Goal: Task Accomplishment & Management: Complete application form

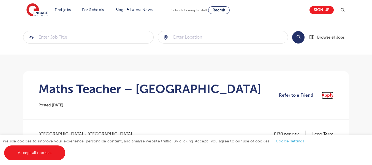
click at [328, 96] on link "Apply" at bounding box center [328, 95] width 12 height 7
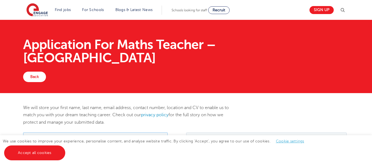
click at [133, 140] on input "text" at bounding box center [95, 137] width 145 height 11
type input "Sana"
type input "Riaz"
type input "[EMAIL_ADDRESS][DOMAIN_NAME]"
type input "07827555250"
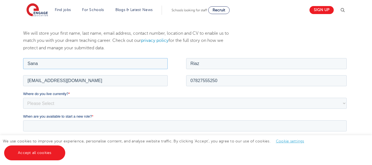
scroll to position [76, 0]
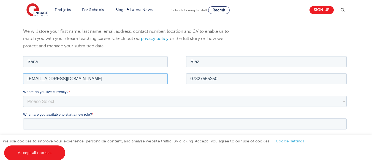
click at [123, 79] on input "[EMAIL_ADDRESS][DOMAIN_NAME]" at bounding box center [95, 78] width 145 height 11
type input "[EMAIL_ADDRESS][DOMAIN_NAME]"
click at [84, 105] on select "Please Select [GEOGRAPHIC_DATA] [GEOGRAPHIC_DATA] [GEOGRAPHIC_DATA] [GEOGRAPHIC…" at bounding box center [185, 101] width 324 height 11
select select "UK"
click at [23, 96] on select "Please Select [GEOGRAPHIC_DATA] [GEOGRAPHIC_DATA] [GEOGRAPHIC_DATA] [GEOGRAPHIC…" at bounding box center [185, 101] width 324 height 11
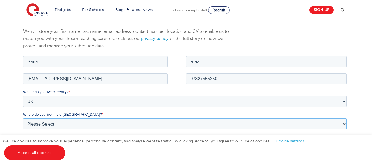
click at [73, 125] on select "Please Select Overseas [GEOGRAPHIC_DATA] [GEOGRAPHIC_DATA] [GEOGRAPHIC_DATA] [G…" at bounding box center [185, 123] width 324 height 11
select select "[GEOGRAPHIC_DATA]"
click at [23, 118] on select "Please Select Overseas [GEOGRAPHIC_DATA] [GEOGRAPHIC_DATA] [GEOGRAPHIC_DATA] [G…" at bounding box center [185, 123] width 324 height 11
click at [60, 143] on input "Postal code" at bounding box center [185, 146] width 324 height 11
type input "IG1 2SJ"
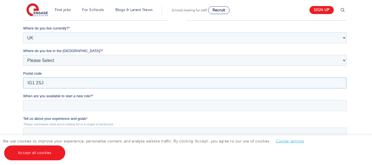
scroll to position [149, 0]
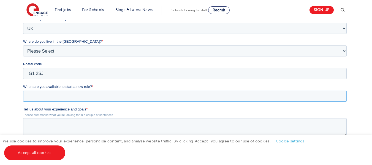
click at [55, 97] on input "When are you available to start a new role? *" at bounding box center [185, 96] width 324 height 11
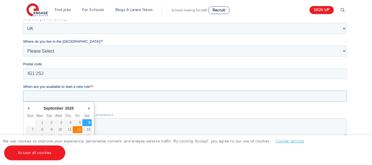
type div "[DATE]"
type input "[DATE]"
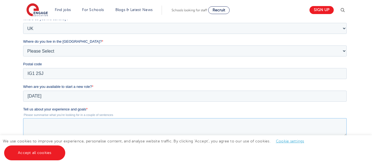
click at [79, 129] on textarea "Tell us about your experience and goals *" at bounding box center [185, 127] width 324 height 18
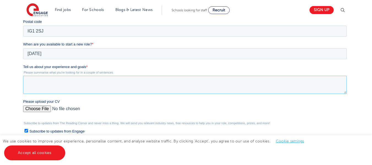
scroll to position [193, 0]
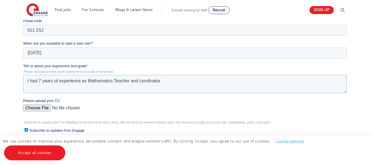
click at [150, 82] on textarea "I had 7 years of experience as Mathematics Teacher and corrdinator" at bounding box center [185, 84] width 324 height 18
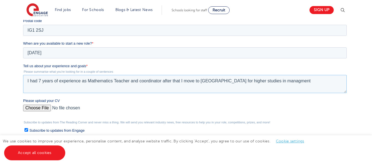
click at [203, 82] on textarea "I had 7 years of experience as Mathematics Teacher and coordinator after that I…" at bounding box center [185, 84] width 324 height 18
drag, startPoint x: 204, startPoint y: 83, endPoint x: 200, endPoint y: 83, distance: 3.3
click at [200, 83] on textarea "I had 7 years of experience as Mathematics Teacher and coordinator after that I…" at bounding box center [185, 84] width 324 height 18
click at [203, 83] on textarea "I had 7 years of experience as Mathematics Teacher and coordinator after that I…" at bounding box center [185, 84] width 324 height 18
click at [257, 83] on textarea "I had 7 years of experience as Mathematics Teacher and coordinator after that I…" at bounding box center [185, 84] width 324 height 18
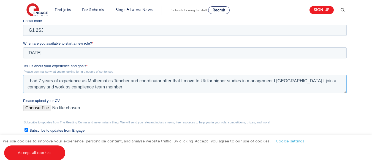
click at [40, 89] on textarea "I had 7 years of experience as Mathematics Teacher and coordinator after that I…" at bounding box center [185, 84] width 324 height 18
click at [83, 90] on textarea "I had 7 years of experience as Mathematics Teacher and coordinator after that I…" at bounding box center [185, 84] width 324 height 18
click at [265, 82] on textarea "I had 7 years of experience as Mathematics Teacher and coordinator after that I…" at bounding box center [185, 84] width 324 height 18
click at [85, 85] on textarea "I had 7 years of experience as Mathematics Teacher and coordinator after that I…" at bounding box center [185, 84] width 324 height 18
click at [277, 81] on textarea "I had 7 years of experience as Mathematics Teacher and coordinator after that I…" at bounding box center [185, 84] width 324 height 18
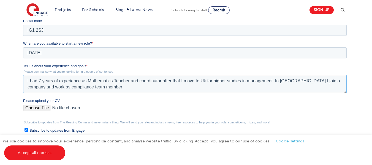
click at [90, 90] on textarea "I had 7 years of experience as Mathematics Teacher and coordinator after that I…" at bounding box center [185, 84] width 324 height 18
click at [151, 85] on textarea "I had 7 years of experience as Mathematics Teacher and coordinator after that I…" at bounding box center [185, 84] width 324 height 18
click at [171, 71] on legend "Please summarise what you're looking for in a couple of sentences" at bounding box center [186, 71] width 326 height 3
click at [160, 86] on textarea "I had 7 years of experience as Mathematics Teacher and coordinator after that I…" at bounding box center [185, 84] width 324 height 18
type textarea "I had 7 years of experience as Mathematics Teacher and coordinator after that I…"
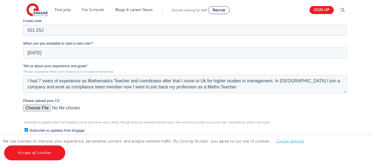
click at [40, 107] on input "Please upload your CV" at bounding box center [185, 110] width 324 height 11
type input "C:\fakepath\[PERSON_NAME].pdf"
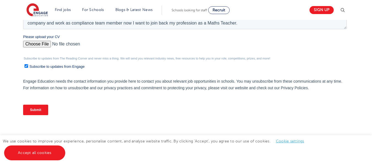
scroll to position [261, 0]
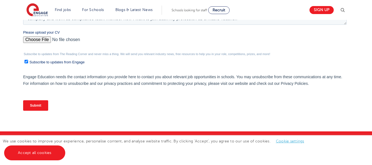
click at [36, 109] on input "Submit" at bounding box center [35, 105] width 25 height 10
